Goal: Transaction & Acquisition: Purchase product/service

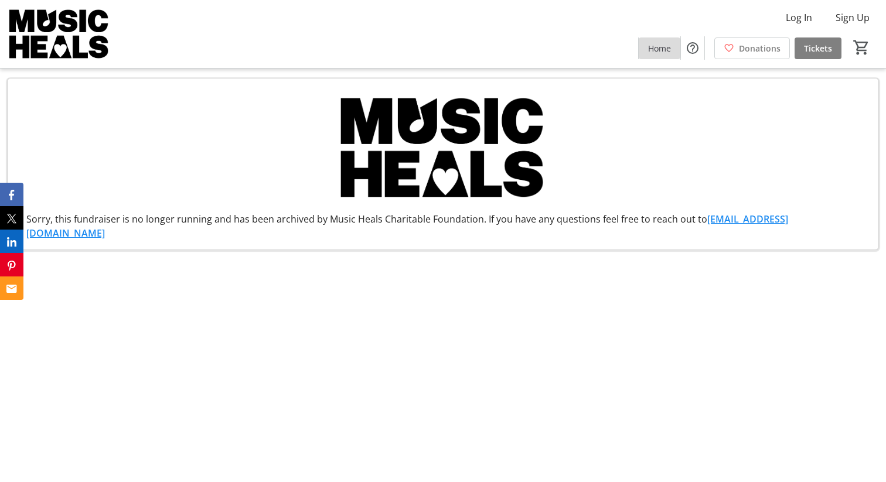
click at [662, 48] on span "Home" at bounding box center [659, 48] width 23 height 12
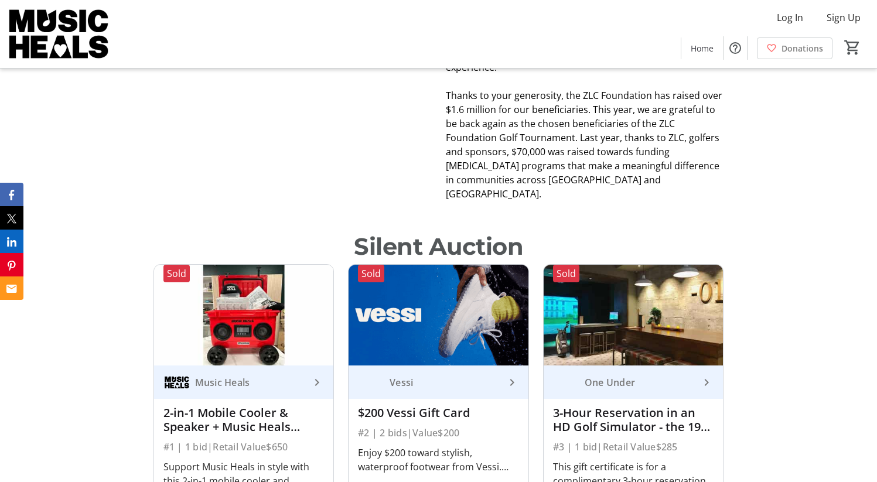
scroll to position [571, 0]
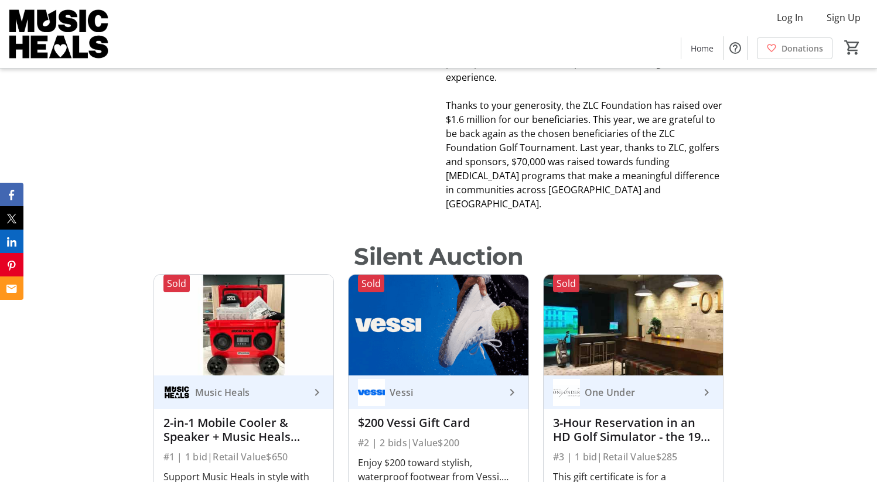
click at [431, 244] on div "Silent Auction" at bounding box center [438, 256] width 169 height 35
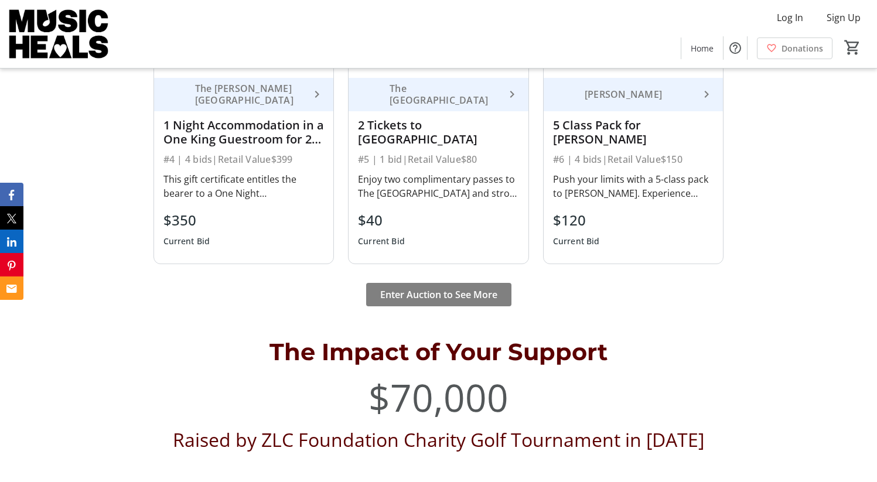
scroll to position [1219, 0]
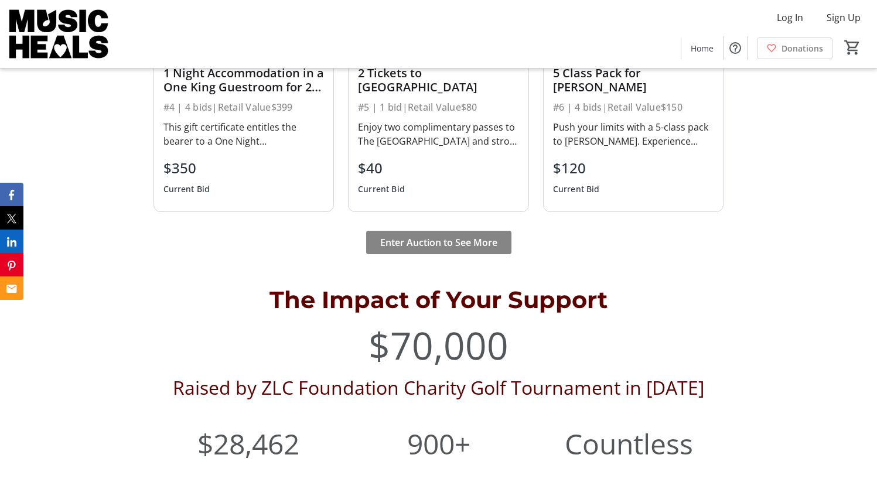
click at [419, 236] on span "Enter Auction to See More" at bounding box center [438, 243] width 117 height 14
